Goal: Transaction & Acquisition: Book appointment/travel/reservation

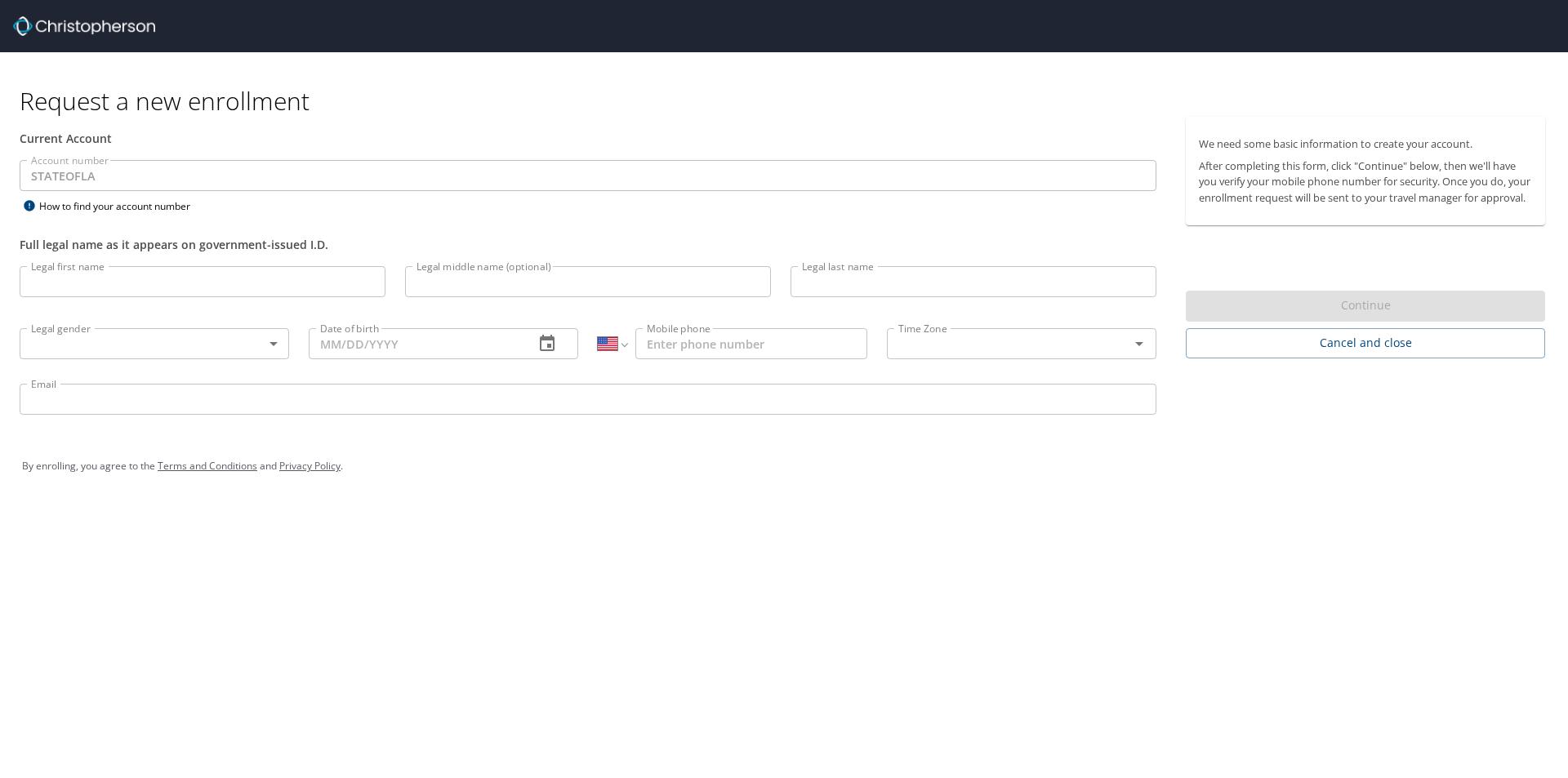
select select "US"
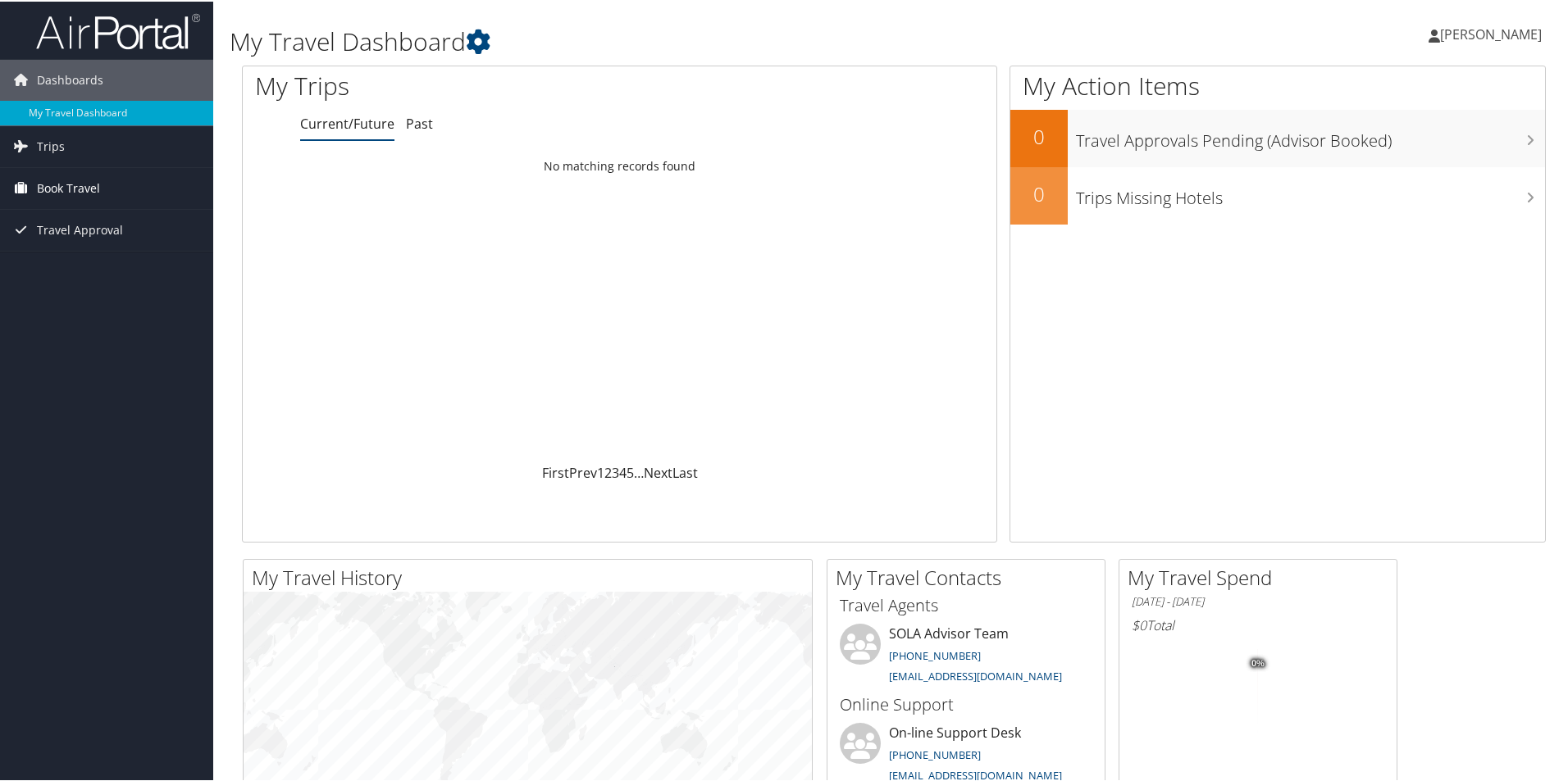
click at [84, 184] on span "Book Travel" at bounding box center [68, 186] width 64 height 41
click at [83, 242] on link "Book/Manage Online Trips" at bounding box center [106, 244] width 213 height 24
